Goal: Find specific page/section: Find specific page/section

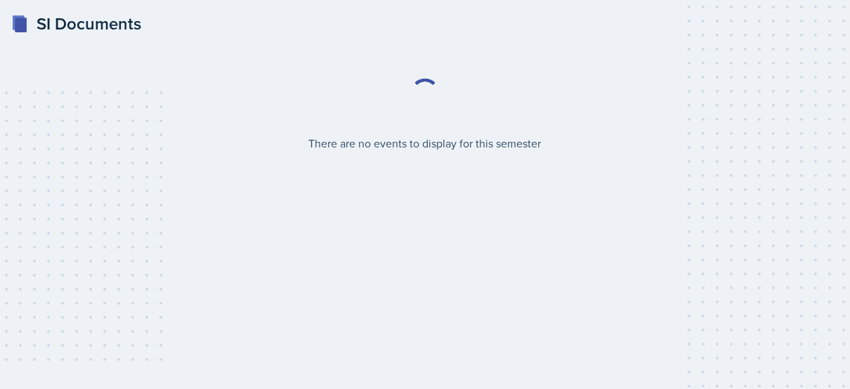
select select "2bed604d-1099-4043-b1bc-2365e8740244"
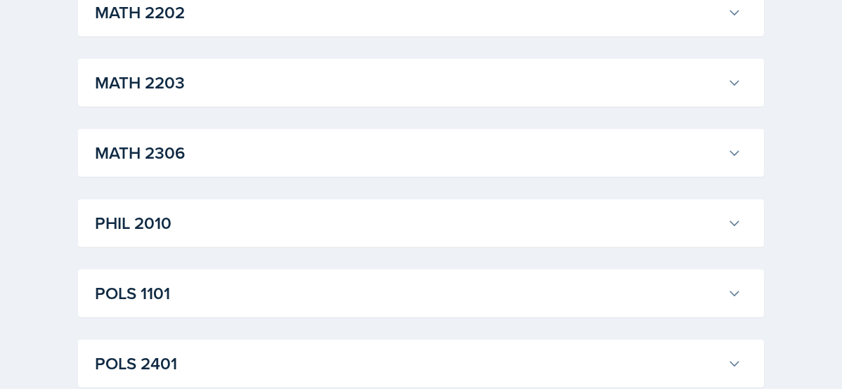
scroll to position [1518, 0]
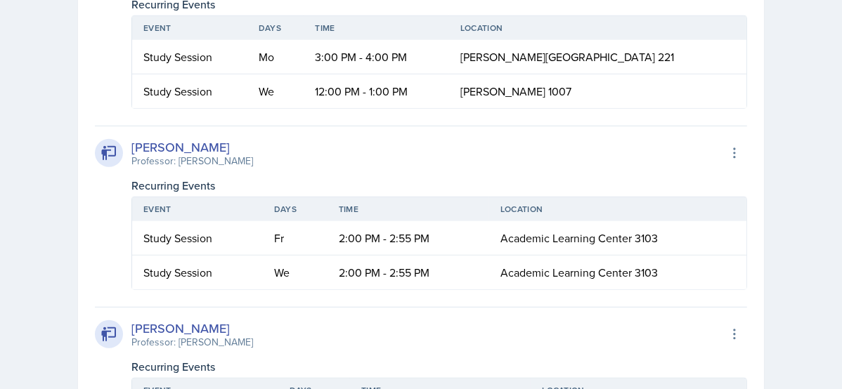
scroll to position [1406, 0]
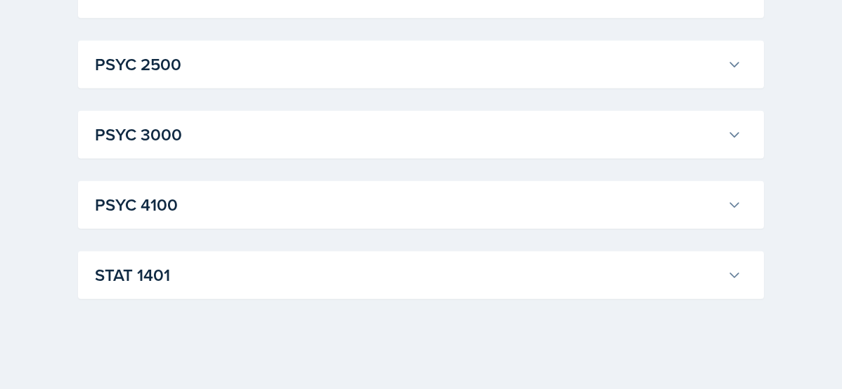
scroll to position [2474, 0]
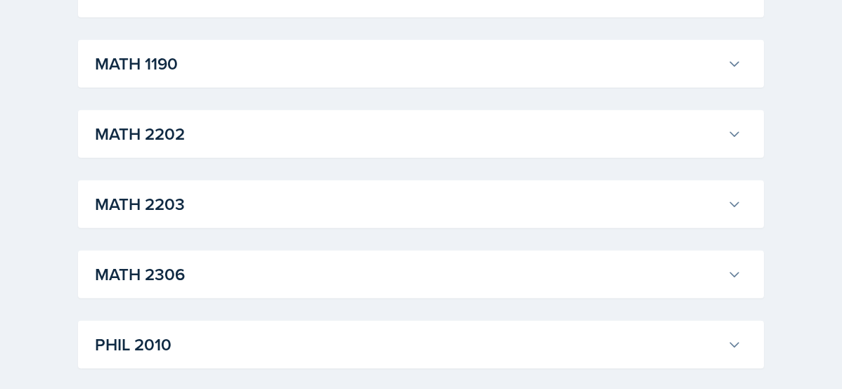
scroll to position [1557, 0]
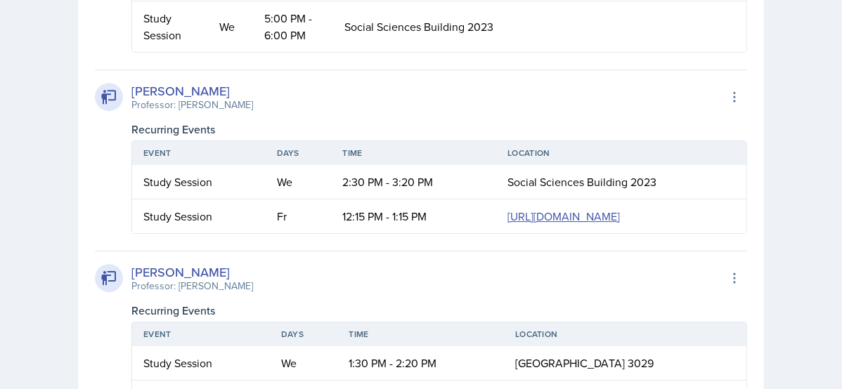
scroll to position [6618, 0]
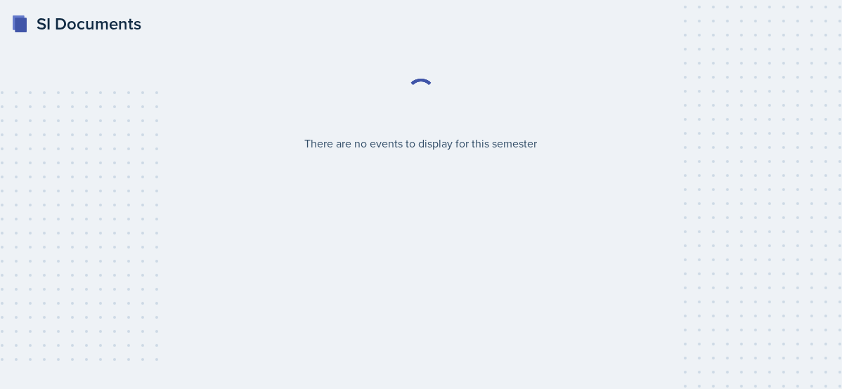
select select "2bed604d-1099-4043-b1bc-2365e8740244"
